Goal: Information Seeking & Learning: Find specific fact

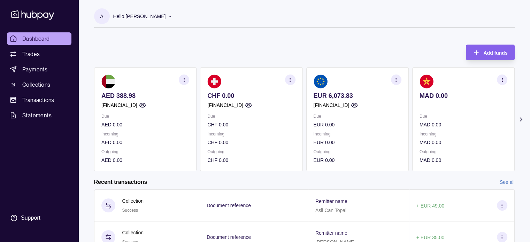
click at [395, 79] on icon "button" at bounding box center [395, 79] width 5 height 5
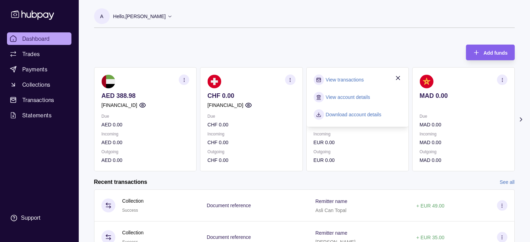
click at [347, 78] on link "View transactions" at bounding box center [344, 80] width 38 height 8
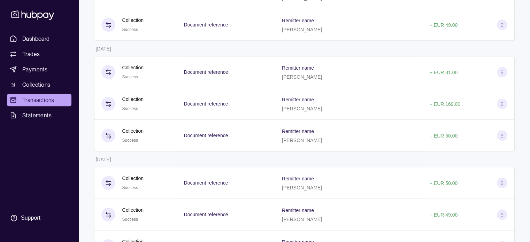
scroll to position [661, 0]
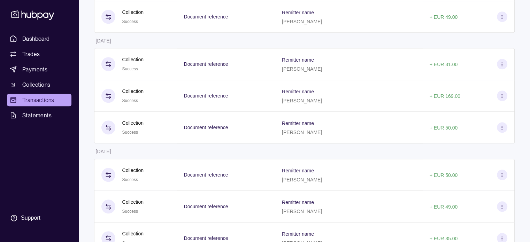
drag, startPoint x: 96, startPoint y: 43, endPoint x: 126, endPoint y: 46, distance: 29.7
click at [126, 46] on td "[DATE]" at bounding box center [135, 40] width 83 height 15
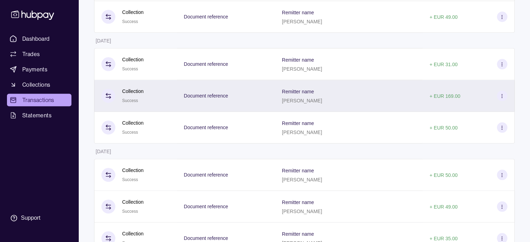
click at [315, 103] on p "[PERSON_NAME]" at bounding box center [302, 101] width 40 height 6
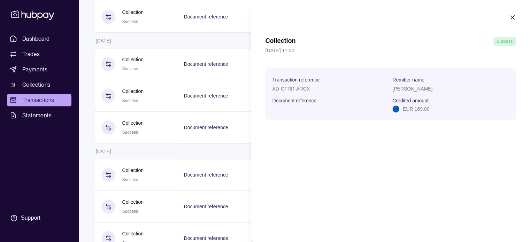
click at [415, 89] on p "[PERSON_NAME]" at bounding box center [412, 89] width 40 height 6
copy p "[PERSON_NAME]"
click at [515, 17] on icon "button" at bounding box center [512, 17] width 7 height 7
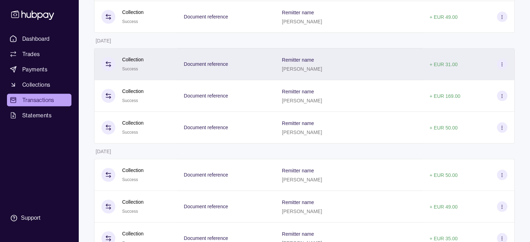
click at [268, 64] on div "Document reference" at bounding box center [226, 64] width 84 height 9
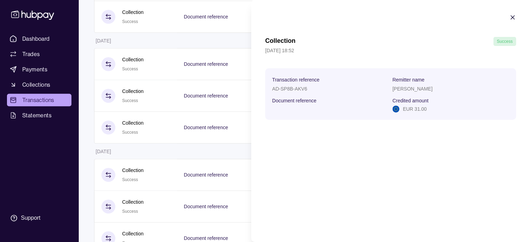
click at [516, 17] on section "Collection Success 12 Sep 2025 | 18:52 Transaction reference AD-SP8B-AKV6 Remit…" at bounding box center [390, 67] width 279 height 134
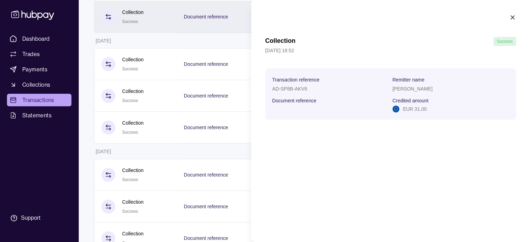
click at [514, 17] on icon "button" at bounding box center [512, 17] width 7 height 7
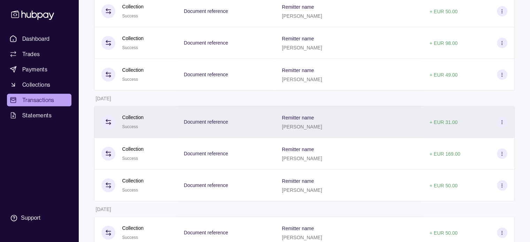
scroll to position [591, 0]
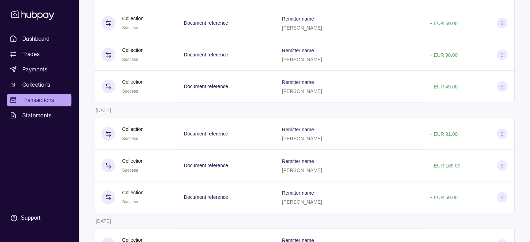
click at [322, 94] on p "[PERSON_NAME]" at bounding box center [302, 91] width 40 height 6
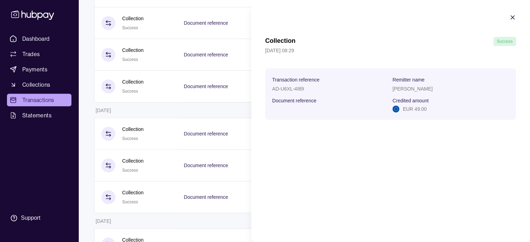
click at [411, 92] on div "[PERSON_NAME]" at bounding box center [450, 88] width 117 height 8
click at [411, 91] on p "[PERSON_NAME]" at bounding box center [412, 89] width 40 height 6
click at [410, 90] on p "[PERSON_NAME]" at bounding box center [412, 89] width 40 height 6
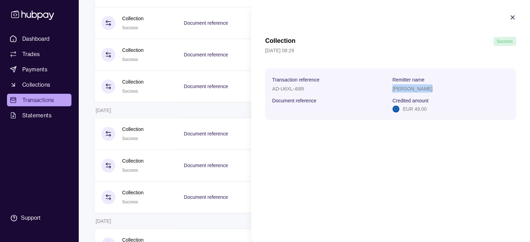
copy p "[PERSON_NAME]"
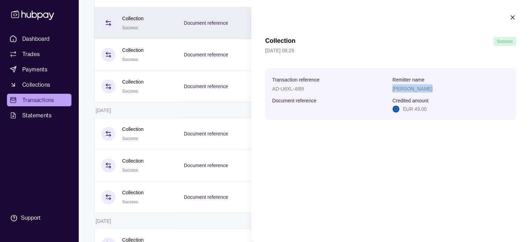
click at [511, 16] on icon "button" at bounding box center [511, 17] width 3 height 3
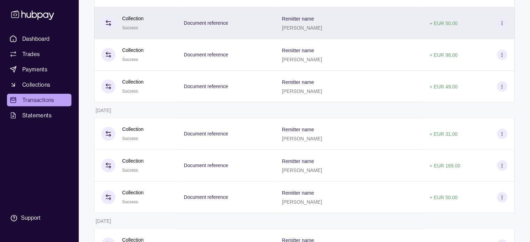
click at [345, 24] on div "Remitter name Onur Saldik" at bounding box center [349, 22] width 134 height 17
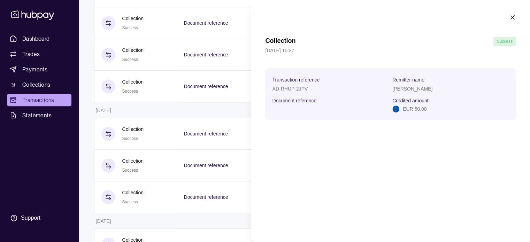
click at [412, 90] on p "[PERSON_NAME]" at bounding box center [412, 89] width 40 height 6
copy p "[PERSON_NAME]"
click at [513, 17] on icon "button" at bounding box center [512, 17] width 7 height 7
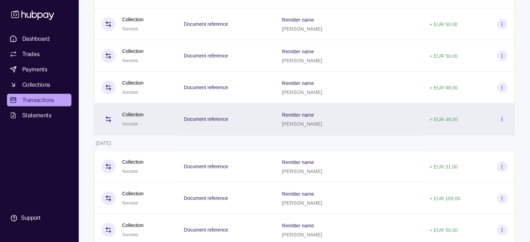
scroll to position [522, 0]
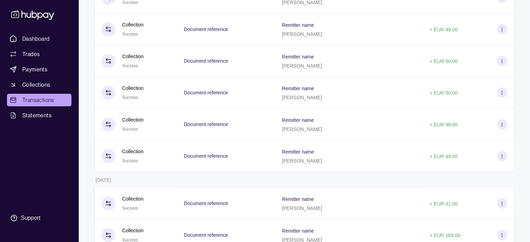
click at [322, 67] on p "[PERSON_NAME]" at bounding box center [302, 66] width 40 height 6
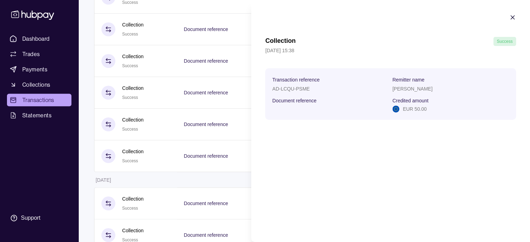
click at [409, 87] on p "[PERSON_NAME]" at bounding box center [412, 89] width 40 height 6
copy p "[PERSON_NAME]"
click at [514, 19] on icon "button" at bounding box center [512, 17] width 7 height 7
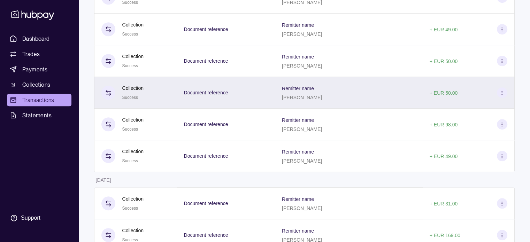
scroll to position [487, 0]
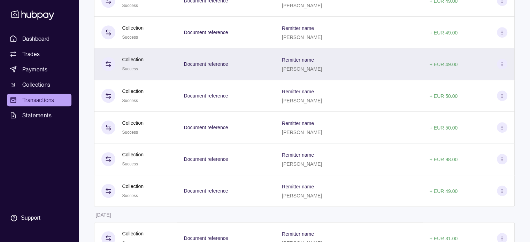
click at [322, 71] on p "[PERSON_NAME]" at bounding box center [302, 69] width 40 height 6
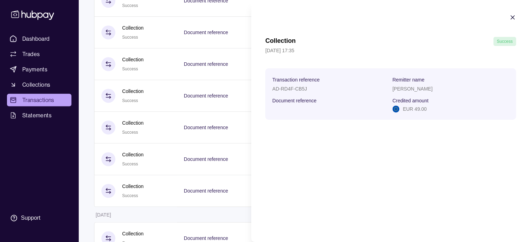
click at [406, 90] on p "[PERSON_NAME]" at bounding box center [412, 89] width 40 height 6
copy p "[PERSON_NAME]"
click at [511, 18] on icon "button" at bounding box center [511, 17] width 3 height 3
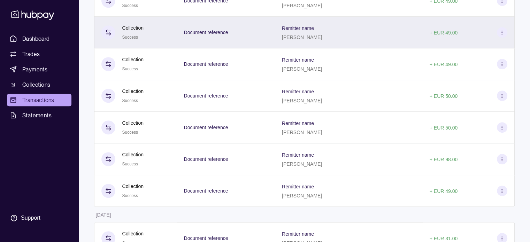
click at [275, 42] on div "Document reference" at bounding box center [226, 33] width 98 height 32
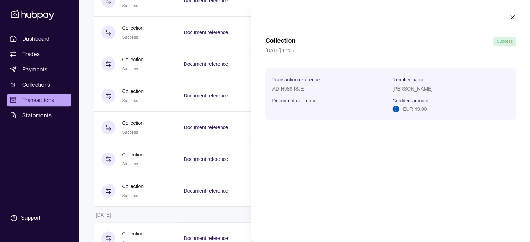
click at [408, 89] on p "[PERSON_NAME]" at bounding box center [412, 89] width 40 height 6
click at [407, 89] on p "[PERSON_NAME]" at bounding box center [412, 89] width 40 height 6
copy p "[PERSON_NAME]"
click at [511, 19] on icon "button" at bounding box center [512, 17] width 7 height 7
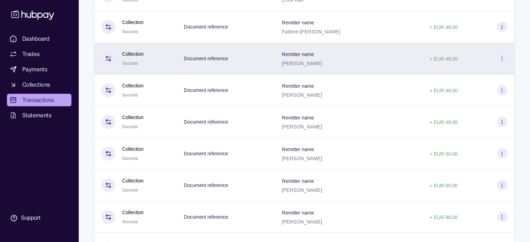
scroll to position [417, 0]
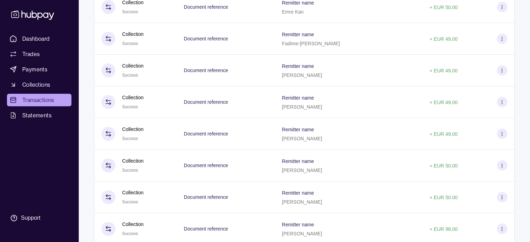
click at [275, 73] on div "Document reference" at bounding box center [226, 71] width 98 height 32
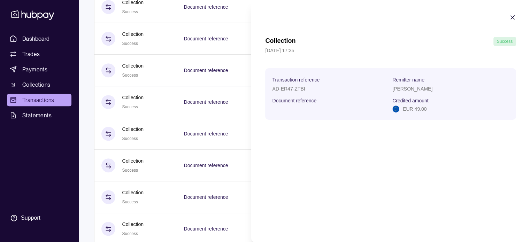
click at [404, 87] on p "[PERSON_NAME]" at bounding box center [412, 89] width 40 height 6
copy p "[PERSON_NAME]"
click at [508, 21] on section "Collection Success 15 Sep 2025 | 17:35 Transaction reference AD-ER47-ZTBI Remit…" at bounding box center [390, 67] width 279 height 134
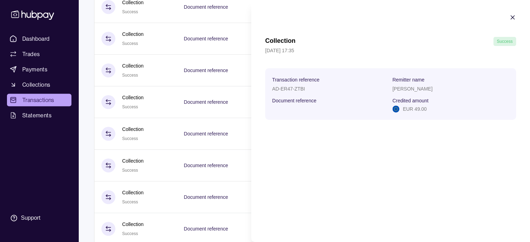
click at [510, 19] on icon "button" at bounding box center [511, 17] width 3 height 3
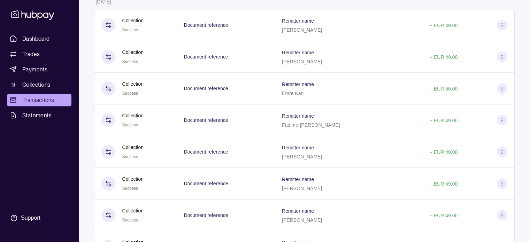
scroll to position [348, 0]
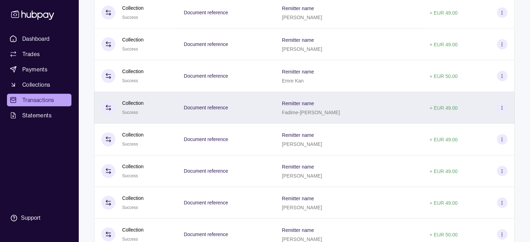
click at [362, 116] on div "Remitter name Fadime-Doga Kaplan" at bounding box center [349, 107] width 134 height 17
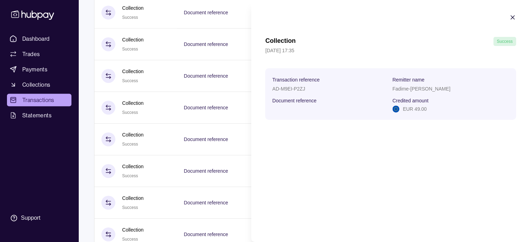
click at [421, 89] on p "Fadime-[PERSON_NAME]" at bounding box center [421, 89] width 58 height 6
copy p "Fadime-[PERSON_NAME]"
click at [517, 16] on section "Collection Success 15 Sep 2025 | 17:35 Transaction reference AD-M9EI-P2ZJ Remit…" at bounding box center [390, 67] width 279 height 134
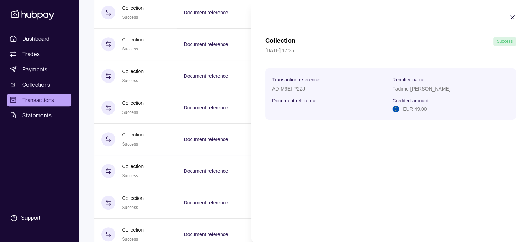
click at [514, 15] on icon "button" at bounding box center [512, 17] width 7 height 7
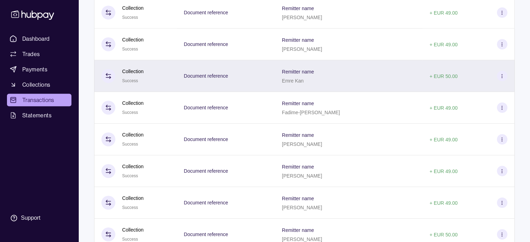
click at [314, 82] on div "Emre Kan" at bounding box center [298, 80] width 32 height 8
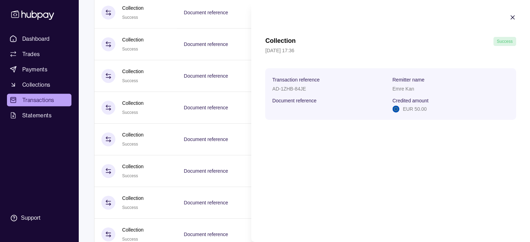
click at [400, 87] on p "Emre Kan" at bounding box center [403, 89] width 22 height 6
copy p "Emre Kan"
click at [512, 17] on icon "button" at bounding box center [511, 17] width 3 height 3
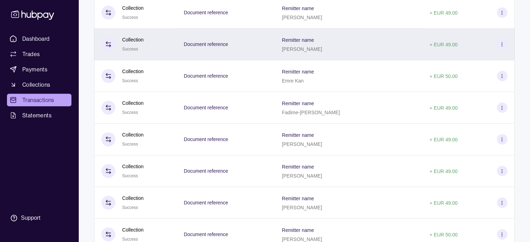
click at [275, 41] on div "Document reference" at bounding box center [226, 45] width 98 height 32
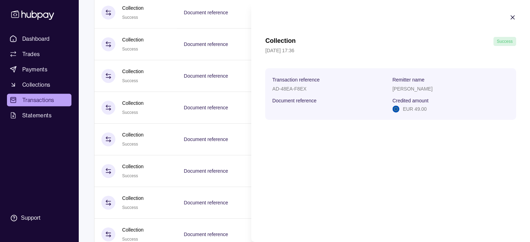
click at [515, 17] on section "Collection Success 15 Sep 2025 | 17:36 Transaction reference AD-48EA-F8EX Remit…" at bounding box center [390, 67] width 279 height 134
click at [514, 17] on icon "button" at bounding box center [512, 17] width 7 height 7
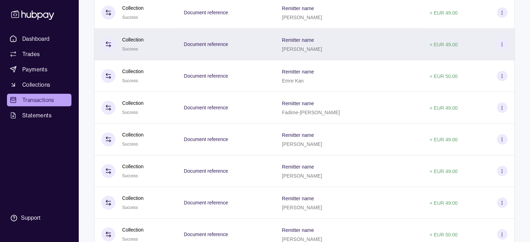
click at [275, 52] on div "Document reference" at bounding box center [226, 45] width 98 height 32
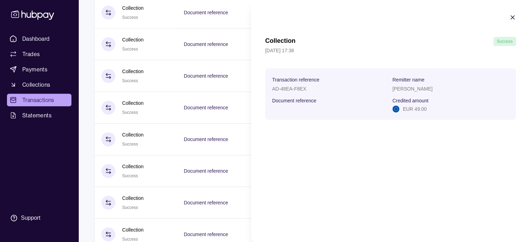
click at [401, 87] on p "[PERSON_NAME]" at bounding box center [412, 89] width 40 height 6
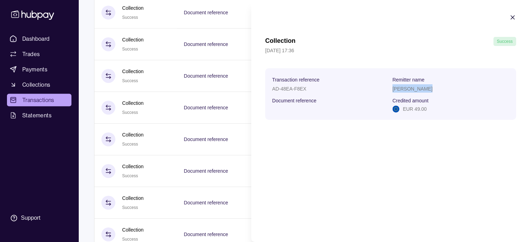
click at [510, 18] on icon "button" at bounding box center [512, 17] width 7 height 7
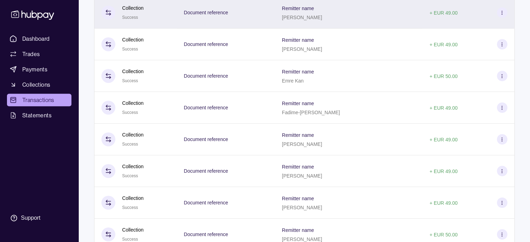
click at [267, 14] on div "Document reference" at bounding box center [226, 12] width 84 height 9
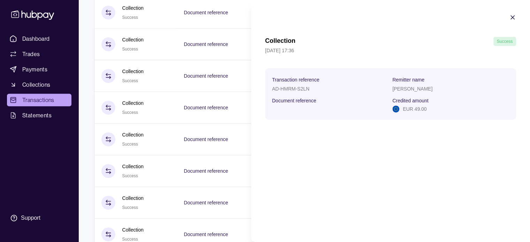
click at [415, 89] on p "[PERSON_NAME]" at bounding box center [412, 89] width 40 height 6
copy p "[PERSON_NAME]"
click at [508, 19] on section "Collection Success 15 Sep 2025 | 17:36 Transaction reference AD-HMRM-S2LN Remit…" at bounding box center [390, 67] width 279 height 134
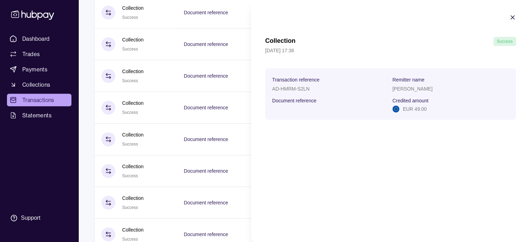
click at [512, 17] on icon "button" at bounding box center [511, 17] width 3 height 3
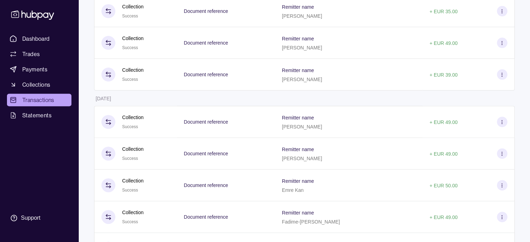
scroll to position [209, 0]
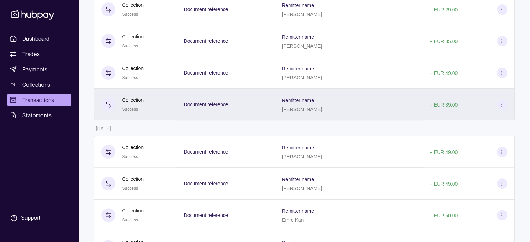
click at [275, 112] on div "Document reference" at bounding box center [226, 105] width 98 height 32
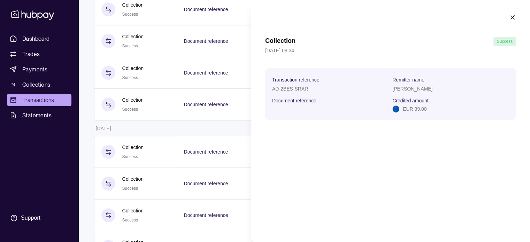
click at [414, 91] on p "[PERSON_NAME]" at bounding box center [412, 89] width 40 height 6
click at [513, 18] on icon "button" at bounding box center [512, 17] width 7 height 7
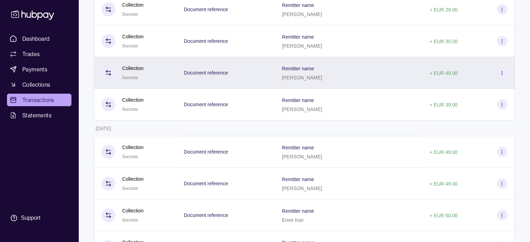
click at [322, 78] on p "[PERSON_NAME]" at bounding box center [302, 78] width 40 height 6
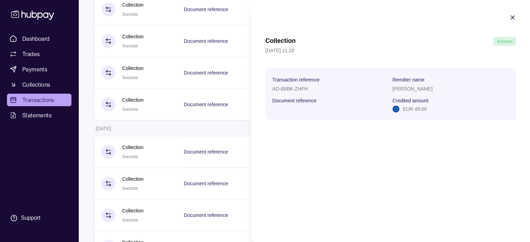
click at [399, 87] on p "[PERSON_NAME]" at bounding box center [412, 89] width 40 height 6
click at [511, 19] on icon "button" at bounding box center [512, 17] width 7 height 7
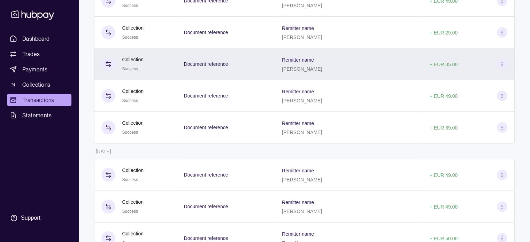
scroll to position [174, 0]
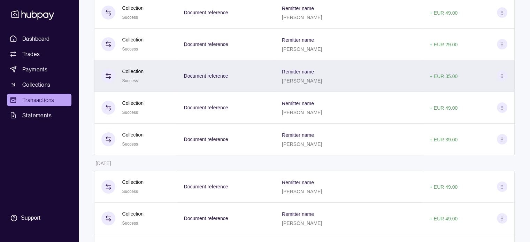
click at [275, 86] on div "Document reference" at bounding box center [226, 76] width 98 height 32
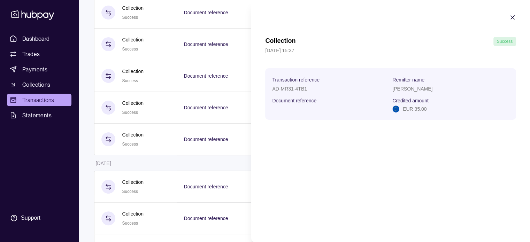
click at [420, 89] on p "[PERSON_NAME]" at bounding box center [412, 89] width 40 height 6
click at [514, 16] on icon "button" at bounding box center [512, 17] width 7 height 7
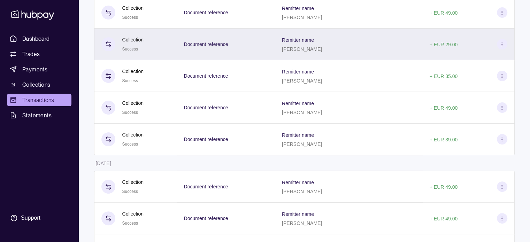
click at [268, 45] on div "Document reference" at bounding box center [226, 44] width 84 height 9
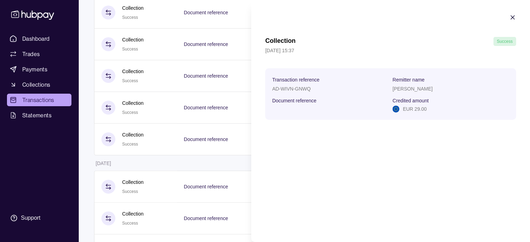
click at [406, 88] on p "[PERSON_NAME]" at bounding box center [412, 89] width 40 height 6
click at [406, 87] on p "[PERSON_NAME]" at bounding box center [412, 89] width 40 height 6
click at [510, 19] on icon "button" at bounding box center [512, 17] width 7 height 7
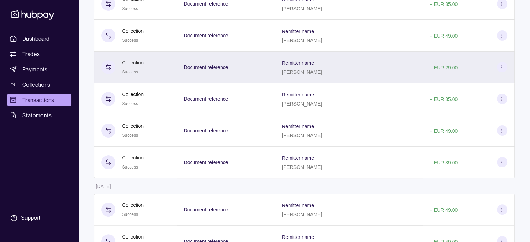
scroll to position [139, 0]
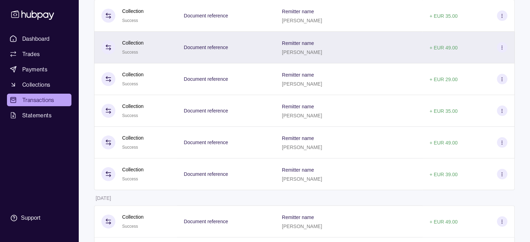
click at [275, 53] on div "Document reference" at bounding box center [226, 48] width 98 height 32
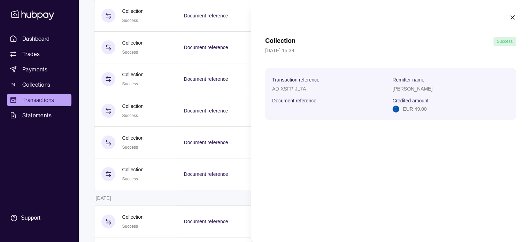
click at [514, 16] on icon "button" at bounding box center [512, 17] width 7 height 7
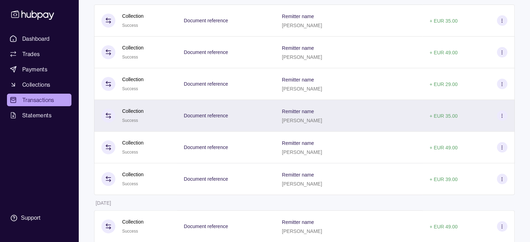
scroll to position [104, 0]
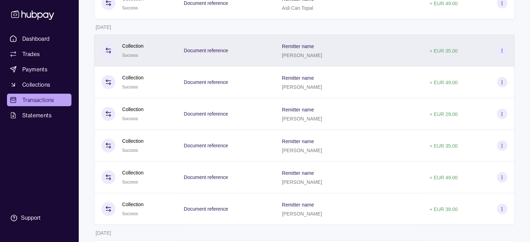
click at [322, 55] on p "[PERSON_NAME]" at bounding box center [302, 56] width 40 height 6
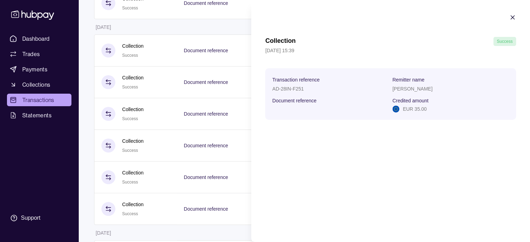
click at [410, 91] on p "[PERSON_NAME]" at bounding box center [412, 89] width 40 height 6
click at [512, 15] on icon "button" at bounding box center [512, 17] width 7 height 7
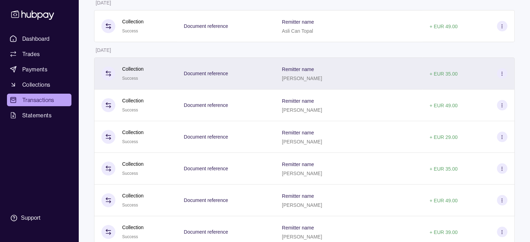
scroll to position [70, 0]
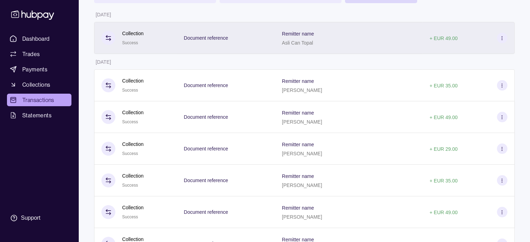
click at [306, 45] on div "Remitter name Asli Can Topal" at bounding box center [349, 38] width 148 height 32
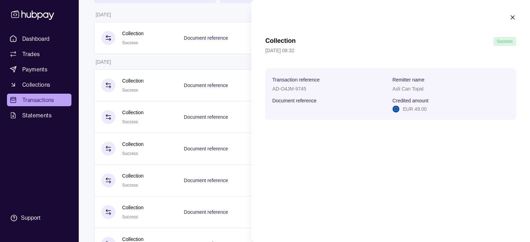
click at [408, 91] on p "Asli Can Topal" at bounding box center [407, 89] width 31 height 6
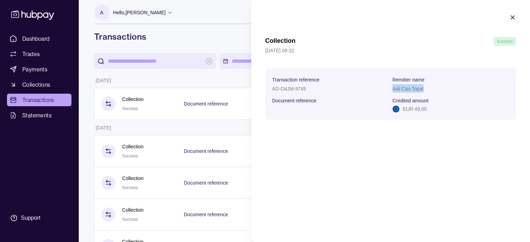
scroll to position [0, 0]
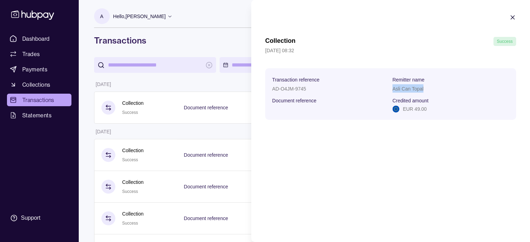
click at [513, 17] on icon "button" at bounding box center [512, 17] width 7 height 7
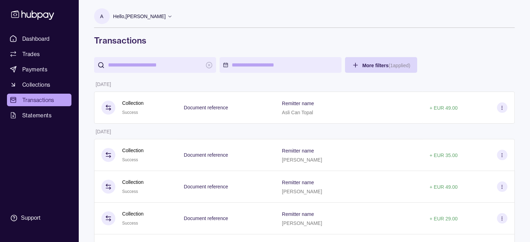
click at [174, 66] on input "search" at bounding box center [155, 65] width 94 height 16
type input "*****"
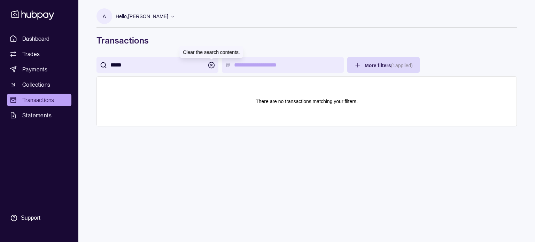
click at [211, 67] on icon "button" at bounding box center [211, 65] width 7 height 7
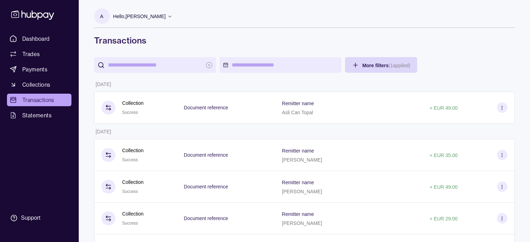
click at [141, 67] on input "search" at bounding box center [155, 65] width 94 height 16
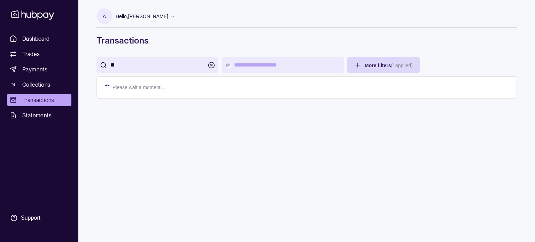
type input "*"
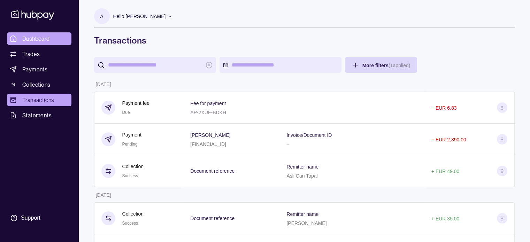
click at [44, 34] on link "Dashboard" at bounding box center [39, 38] width 64 height 13
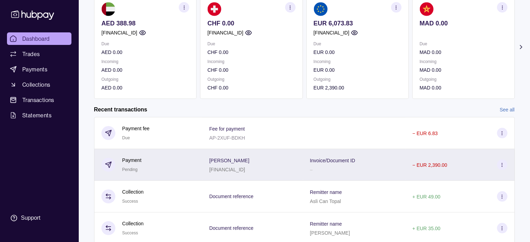
scroll to position [104, 0]
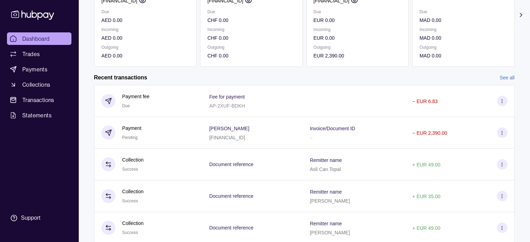
click at [501, 78] on link "See all" at bounding box center [506, 78] width 15 height 8
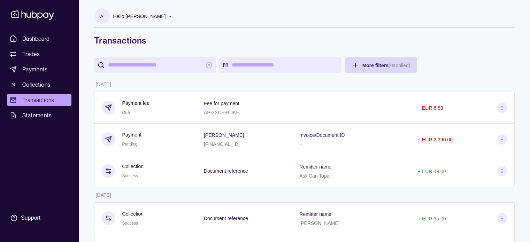
click at [128, 64] on input "search" at bounding box center [155, 65] width 94 height 16
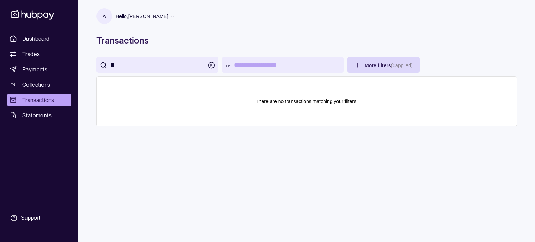
type input "*"
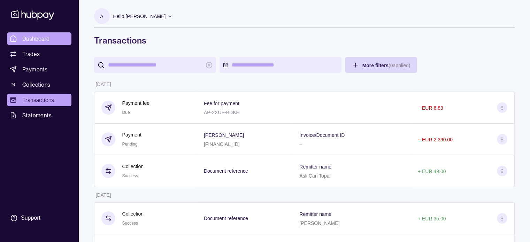
click at [49, 33] on link "Dashboard" at bounding box center [39, 38] width 64 height 13
